Goal: Go to known website: Access a specific website the user already knows

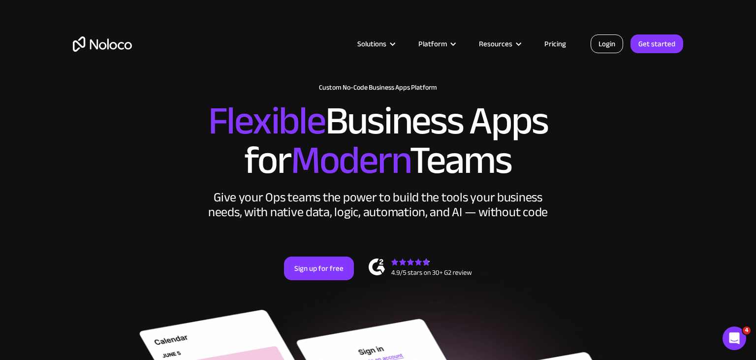
click at [599, 43] on link "Login" at bounding box center [607, 43] width 32 height 19
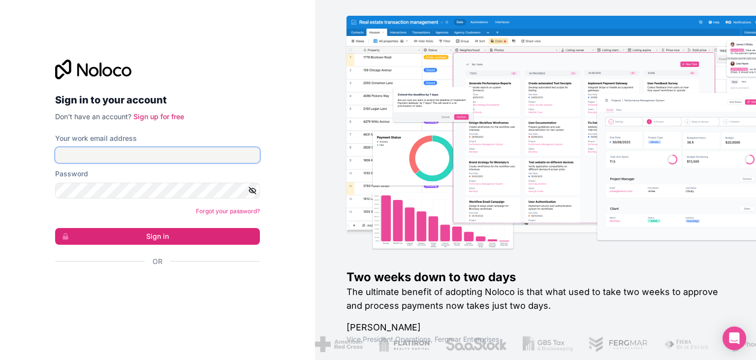
type input "devs@lysiz.com"
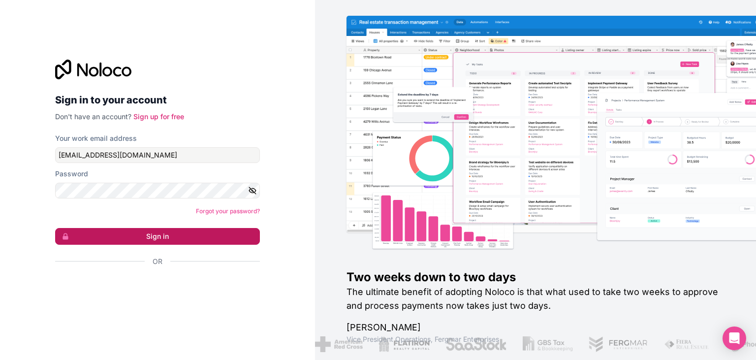
click at [187, 233] on button "Sign in" at bounding box center [157, 236] width 205 height 17
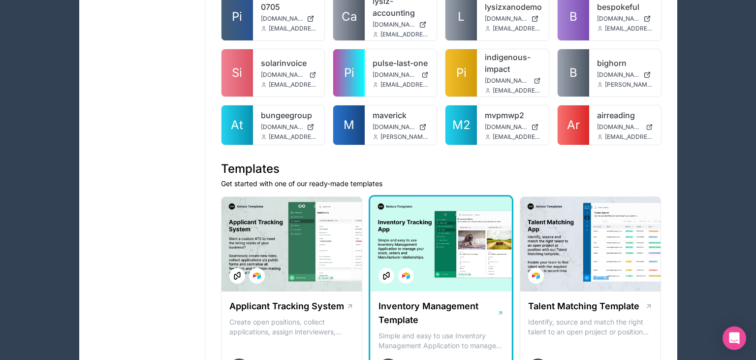
scroll to position [675, 0]
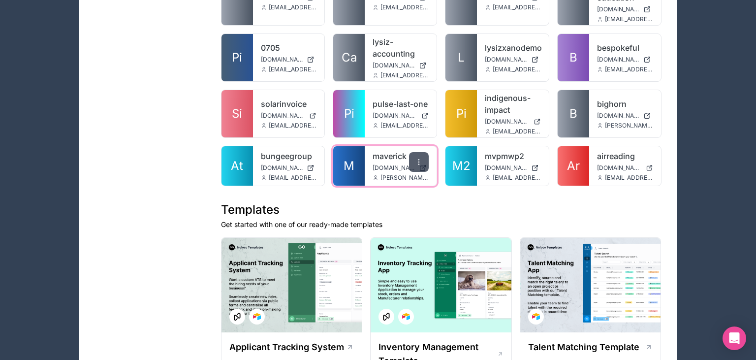
click at [421, 158] on icon at bounding box center [419, 162] width 8 height 8
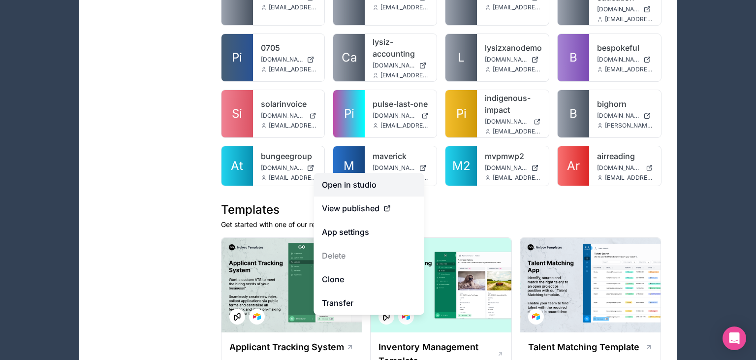
click at [381, 188] on link "Open in studio" at bounding box center [369, 185] width 110 height 24
